Goal: Transaction & Acquisition: Purchase product/service

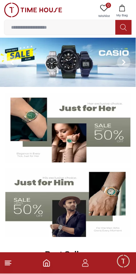
click at [124, 62] on icon at bounding box center [124, 62] width 2 height 4
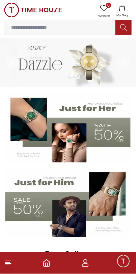
click at [10, 60] on icon at bounding box center [11, 62] width 5 height 5
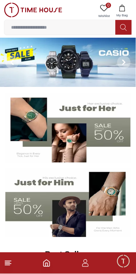
click at [57, 58] on img at bounding box center [68, 62] width 136 height 49
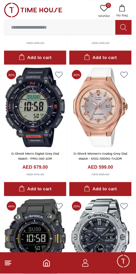
scroll to position [595, 0]
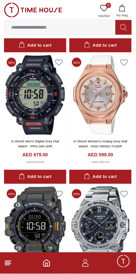
click at [10, 262] on line at bounding box center [8, 262] width 6 height 0
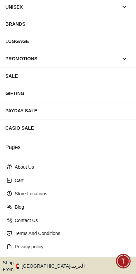
scroll to position [101, 0]
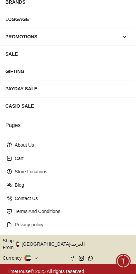
click at [30, 258] on icon at bounding box center [30, 259] width 2 height 2
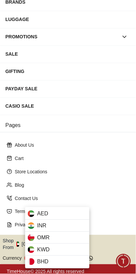
click at [93, 190] on div at bounding box center [68, 137] width 136 height 274
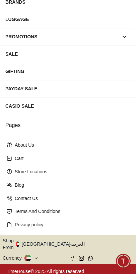
click at [73, 245] on icon "button" at bounding box center [73, 245] width 1 height 1
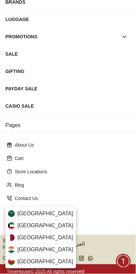
click at [44, 236] on div "[GEOGRAPHIC_DATA]" at bounding box center [40, 238] width 70 height 12
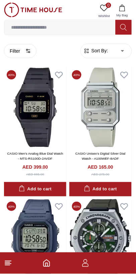
scroll to position [59, 0]
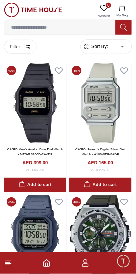
click at [45, 265] on polyline "Home" at bounding box center [46, 265] width 2 height 3
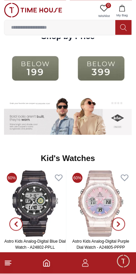
scroll to position [882, 0]
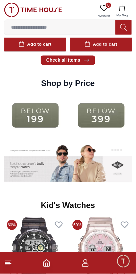
click at [42, 114] on img at bounding box center [35, 116] width 62 height 40
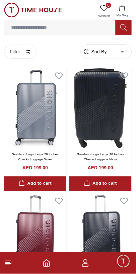
click at [23, 50] on button "Filter" at bounding box center [20, 52] width 32 height 14
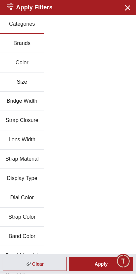
scroll to position [109, 0]
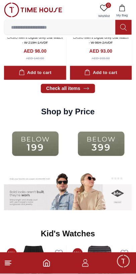
scroll to position [853, 0]
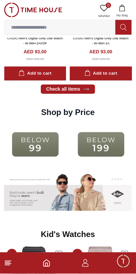
click at [32, 146] on img at bounding box center [35, 145] width 62 height 40
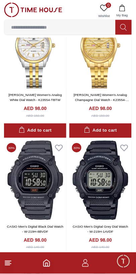
scroll to position [465, 0]
click at [9, 262] on line at bounding box center [8, 262] width 6 height 0
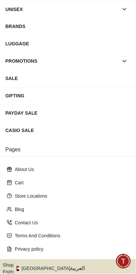
scroll to position [101, 0]
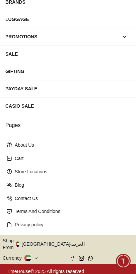
click at [47, 242] on button "Shop From [GEOGRAPHIC_DATA]" at bounding box center [39, 244] width 72 height 13
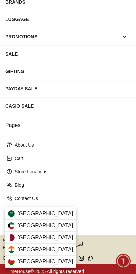
click at [43, 237] on div "[GEOGRAPHIC_DATA]" at bounding box center [40, 238] width 70 height 12
